Goal: Task Accomplishment & Management: Complete application form

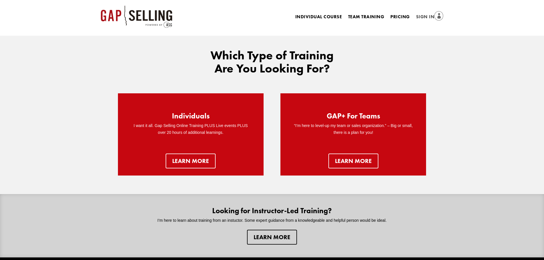
click at [427, 15] on link "Sign In" at bounding box center [429, 17] width 27 height 8
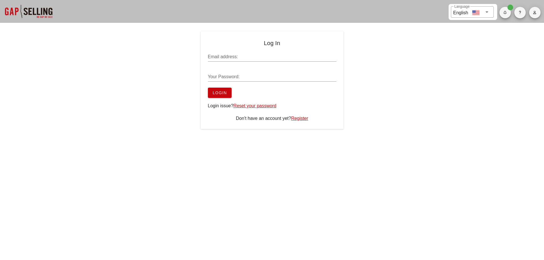
click at [361, 10] on div "​ Language English" at bounding box center [272, 11] width 544 height 23
click at [334, 55] on input "Email address:" at bounding box center [272, 56] width 129 height 9
type input "[EMAIL_ADDRESS][DOMAIN_NAME]"
click at [221, 91] on span "Login" at bounding box center [220, 93] width 15 height 5
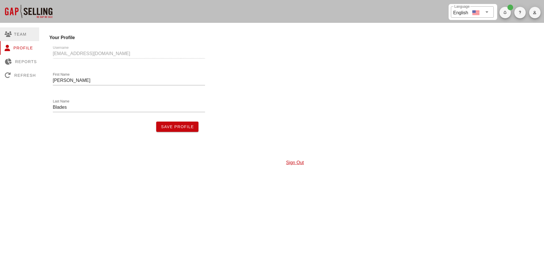
click at [20, 30] on div "Team" at bounding box center [20, 34] width 41 height 14
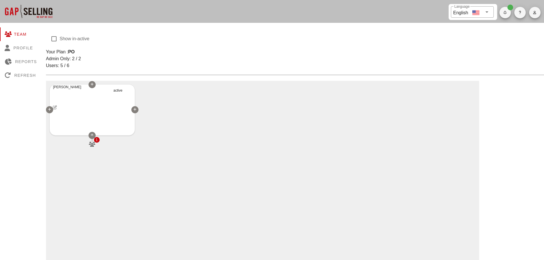
click at [89, 135] on div at bounding box center [92, 135] width 7 height 7
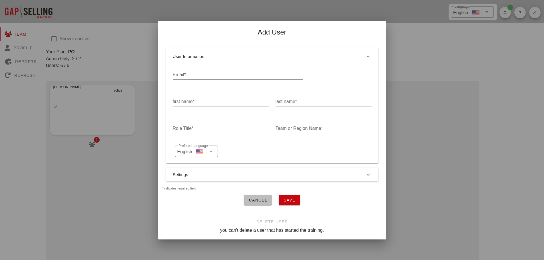
click at [257, 193] on div "User Information Email* first name* last name* Role Title* Team or Region Name*…" at bounding box center [272, 120] width 229 height 152
click at [258, 200] on span "Cancel" at bounding box center [258, 200] width 19 height 5
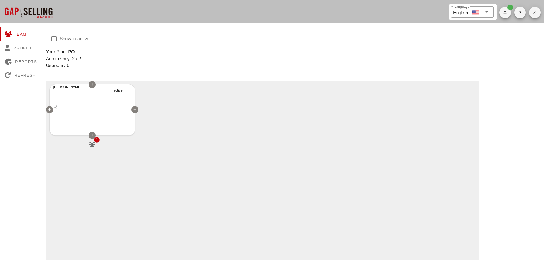
click at [83, 113] on div "Andrew Blades active 1" at bounding box center [92, 109] width 86 height 51
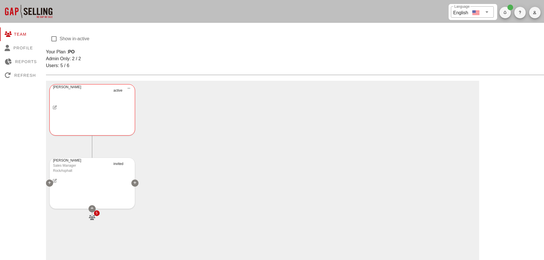
click at [92, 185] on div at bounding box center [92, 181] width 85 height 10
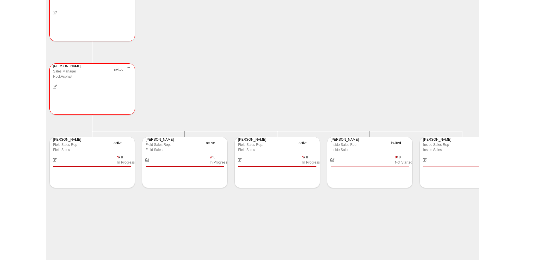
scroll to position [0, 29]
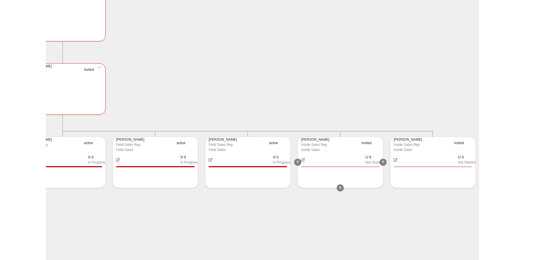
click at [337, 155] on div "0 / 8 Not Started" at bounding box center [340, 160] width 85 height 10
click at [366, 142] on div "invited" at bounding box center [372, 146] width 21 height 19
click at [317, 150] on div "Inside Sales" at bounding box center [329, 149] width 57 height 5
click at [342, 164] on div "0 / 8 Not Started" at bounding box center [340, 160] width 85 height 10
click at [304, 159] on icon "button" at bounding box center [303, 160] width 5 height 4
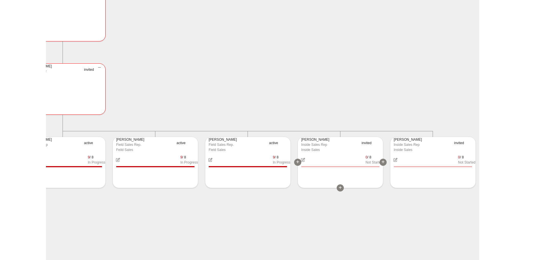
type input "rzamora@rockasphalt.com"
type input "Ruben"
type input "Zamora"
type input "Inside Sales Rep"
type input "Inside Sales"
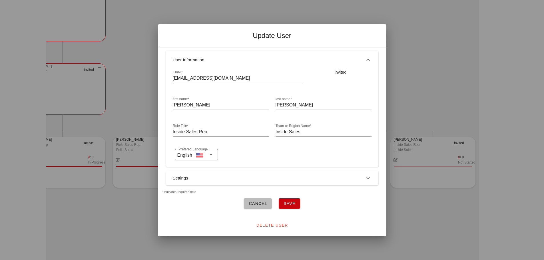
click at [349, 71] on div "invited" at bounding box center [341, 72] width 62 height 6
click at [343, 71] on div "invited" at bounding box center [341, 72] width 62 height 6
click at [292, 205] on button "Save" at bounding box center [289, 204] width 21 height 10
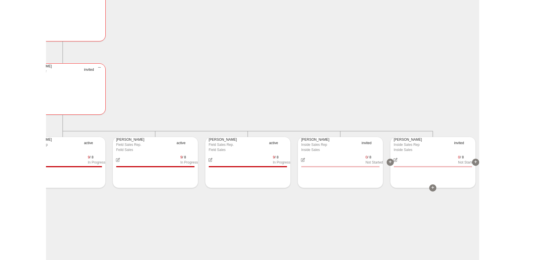
click at [397, 159] on icon "button" at bounding box center [395, 160] width 5 height 4
type input "amartinez@rockasphalt.com"
type input "Alfonso"
type input "Martinez"
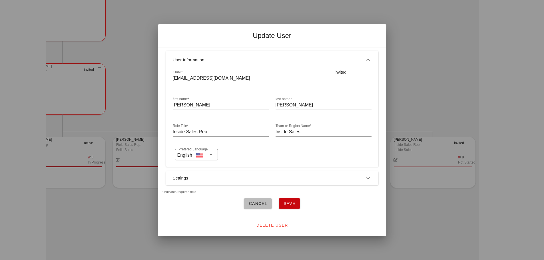
click at [295, 199] on button "Save" at bounding box center [289, 204] width 21 height 10
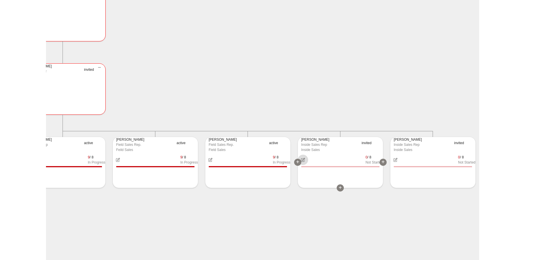
click at [305, 158] on icon "button" at bounding box center [303, 160] width 5 height 4
type input "rzamora@rockasphalt.com"
type input "Ruben"
type input "Zamora"
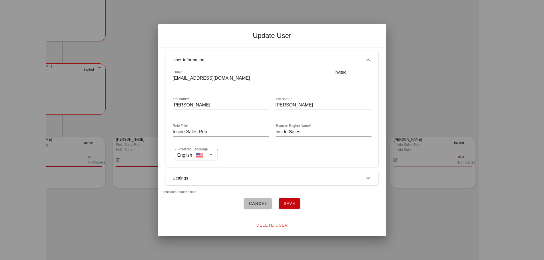
click at [297, 203] on button "Save" at bounding box center [289, 204] width 21 height 10
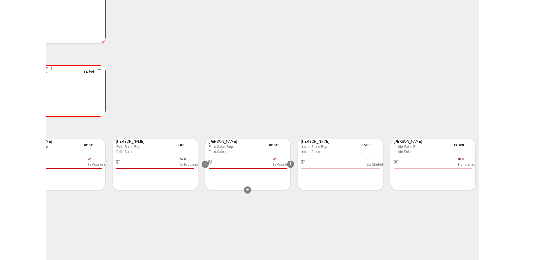
scroll to position [94, 0]
click at [303, 159] on icon "button" at bounding box center [303, 160] width 5 height 4
type input "rzamora@rockasphalt.com"
type input "Ruben"
type input "Zamora"
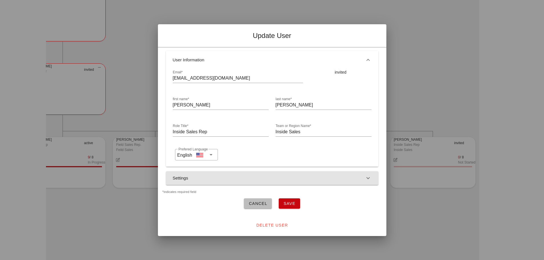
click at [199, 178] on button "Settings" at bounding box center [272, 178] width 213 height 14
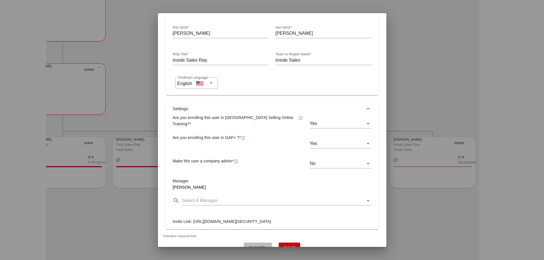
scroll to position [117, 0]
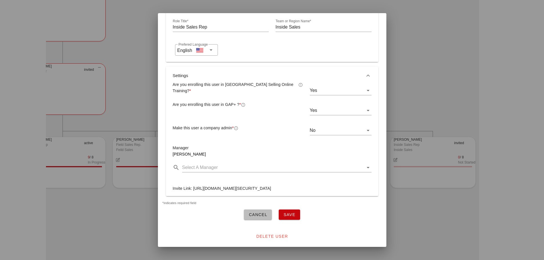
click at [293, 213] on button "Save" at bounding box center [289, 215] width 21 height 10
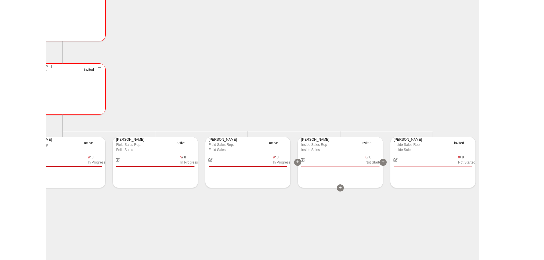
click at [332, 147] on div "Inside Sales" at bounding box center [329, 149] width 57 height 5
click at [304, 161] on icon "button" at bounding box center [303, 160] width 5 height 4
type input "rzamora@rockasphalt.com"
type input "Ruben"
type input "Zamora"
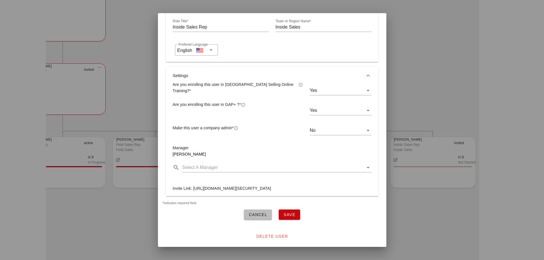
drag, startPoint x: 193, startPoint y: 186, endPoint x: 205, endPoint y: 213, distance: 29.7
click at [205, 196] on div "Are you enrolling this user in Gap Selling Online Training? * Yes Are you enrol…" at bounding box center [272, 140] width 213 height 111
copy div "https://app.gapsellingonlinetraining.com/activate-user?inviteToken=eyJhbGciOiJI…"
click at [260, 213] on button "Cancel" at bounding box center [258, 215] width 28 height 10
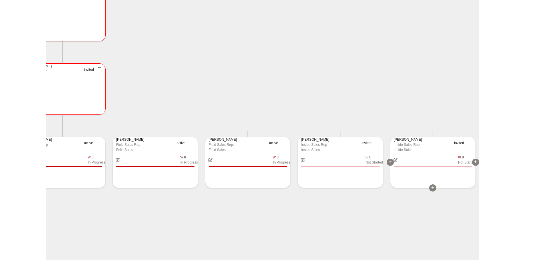
click at [396, 160] on icon "button" at bounding box center [395, 160] width 5 height 4
type input "amartinez@rockasphalt.com"
type input "Alfonso"
type input "Martinez"
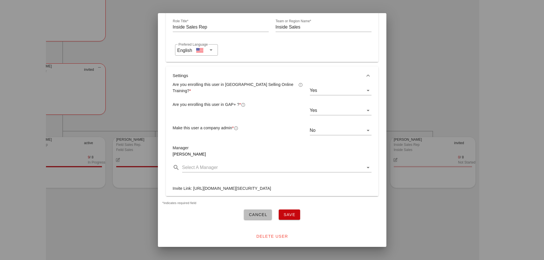
drag, startPoint x: 193, startPoint y: 165, endPoint x: 245, endPoint y: 191, distance: 57.8
click at [245, 191] on div "Are you enrolling this user in Gap Selling Online Training? * Yes Are you enrol…" at bounding box center [272, 140] width 213 height 111
copy div "https://app.gapsellingonlinetraining.com/activate-user?inviteToken=eyJhbGciOiJI…"
click at [279, 213] on button "Save" at bounding box center [289, 215] width 21 height 10
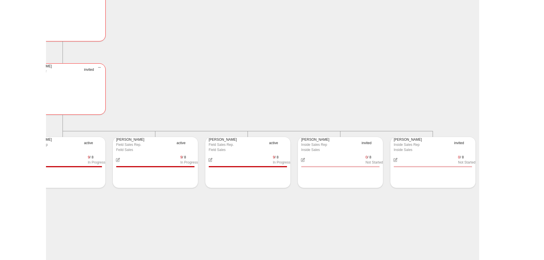
scroll to position [95, 0]
